Goal: Task Accomplishment & Management: Use online tool/utility

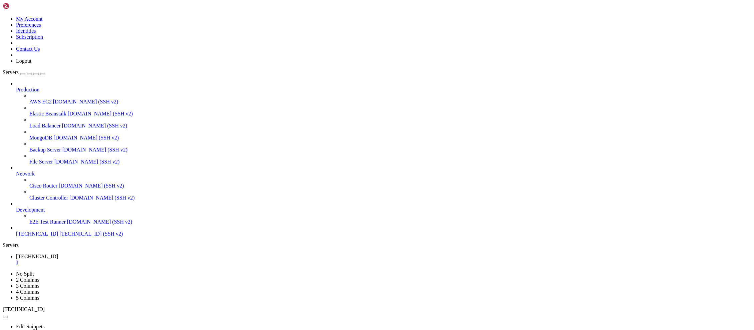
scroll to position [6, 1]
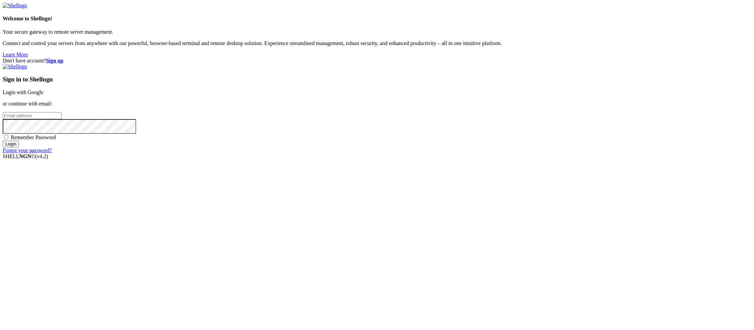
drag, startPoint x: 293, startPoint y: 245, endPoint x: 302, endPoint y: 136, distance: 109.2
click at [302, 136] on div "Don't have account? Sign up Sign in to Shellngn Login with Google or continue w…" at bounding box center [377, 106] width 749 height 96
click at [43, 95] on link "Login with Google" at bounding box center [23, 92] width 41 height 6
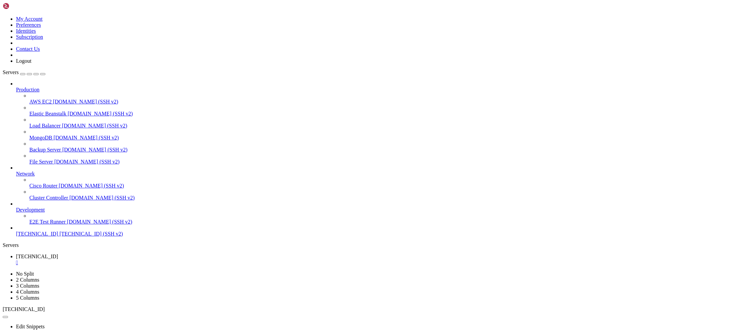
scroll to position [8898, 0]
drag, startPoint x: 291, startPoint y: 624, endPoint x: 276, endPoint y: 636, distance: 19.7
